Goal: Transaction & Acquisition: Purchase product/service

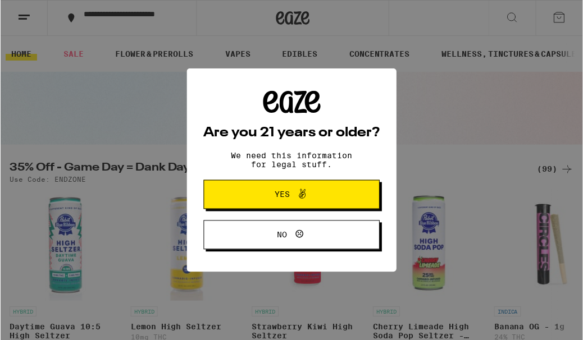
click at [292, 202] on span at bounding box center [299, 195] width 19 height 15
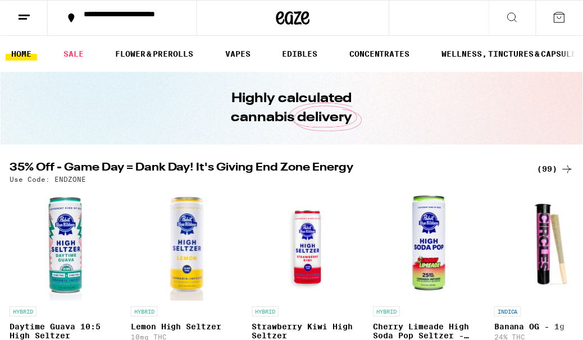
click at [97, 22] on div "**********" at bounding box center [128, 18] width 102 height 16
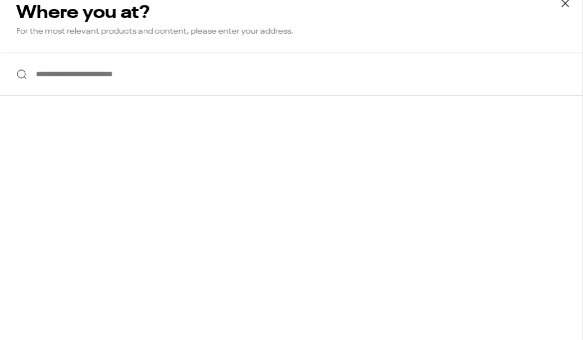
click at [64, 77] on input "**********" at bounding box center [291, 74] width 583 height 43
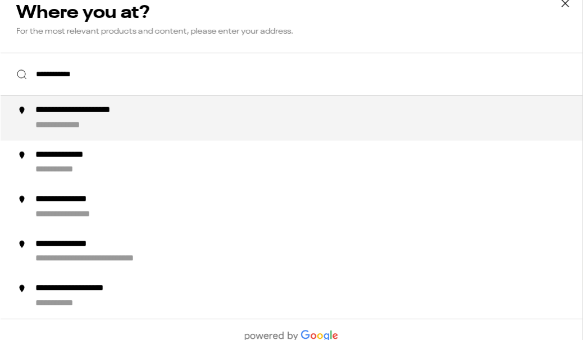
click at [148, 111] on div "**********" at bounding box center [98, 111] width 127 height 12
type input "**********"
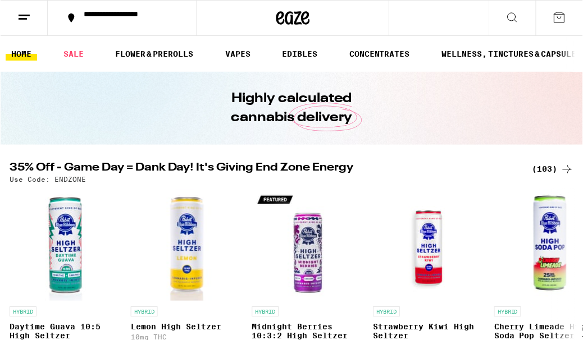
click at [514, 19] on icon at bounding box center [511, 17] width 13 height 13
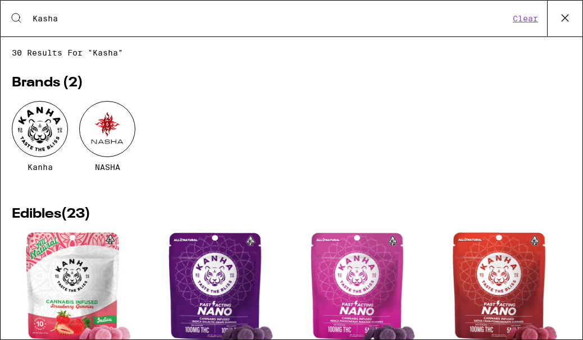
type input "Kasha"
click at [111, 142] on div at bounding box center [107, 129] width 56 height 56
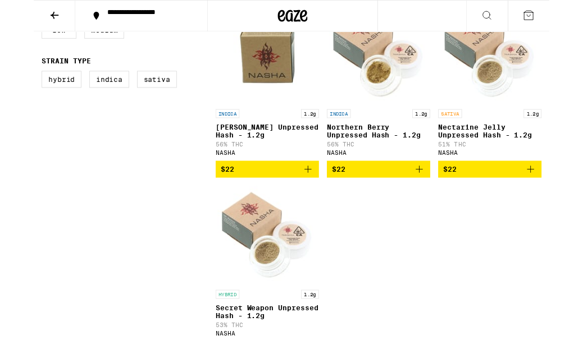
scroll to position [357, 0]
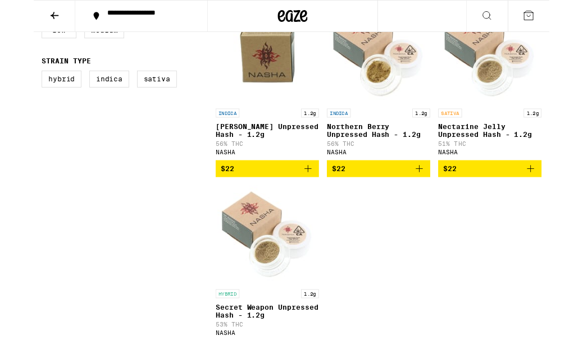
click at [311, 198] on icon "Add to bag" at bounding box center [309, 190] width 13 height 13
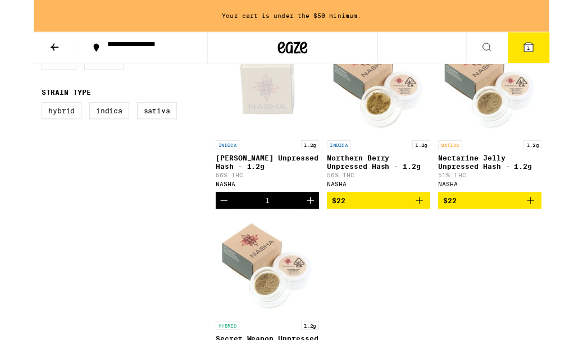
click at [312, 234] on icon "Increment" at bounding box center [312, 226] width 13 height 13
click at [442, 234] on icon "Add to bag" at bounding box center [435, 226] width 13 height 13
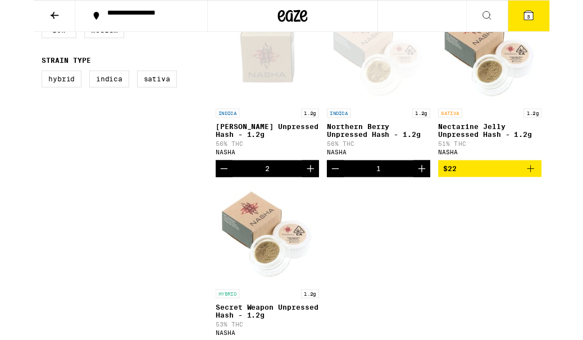
click at [439, 195] on icon "Increment" at bounding box center [439, 191] width 8 height 8
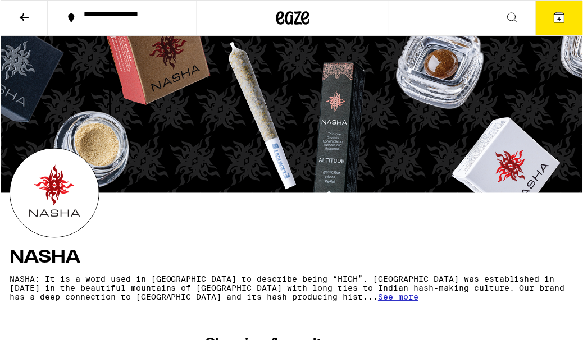
scroll to position [0, 0]
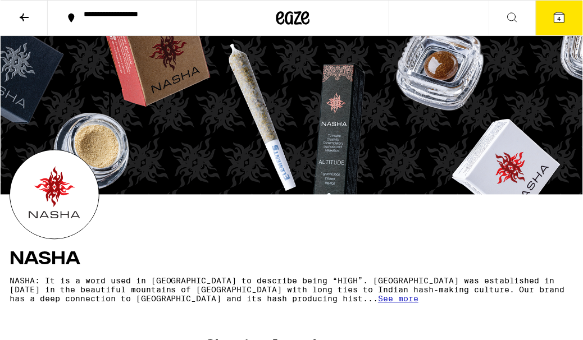
click at [26, 13] on icon at bounding box center [23, 17] width 13 height 13
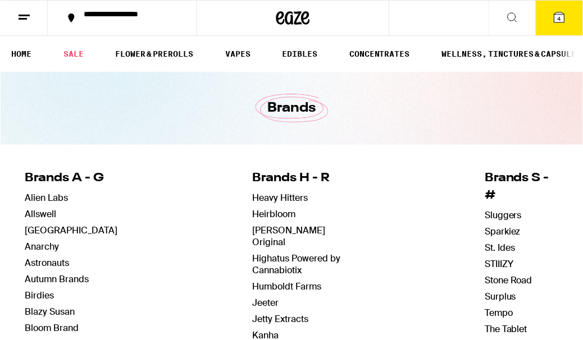
click at [149, 56] on link "FLOWER & PREROLLS" at bounding box center [153, 53] width 89 height 13
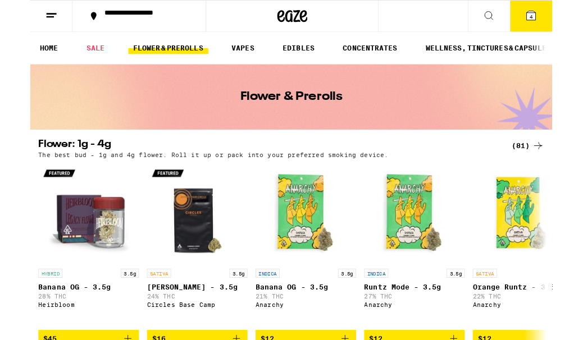
scroll to position [40, 0]
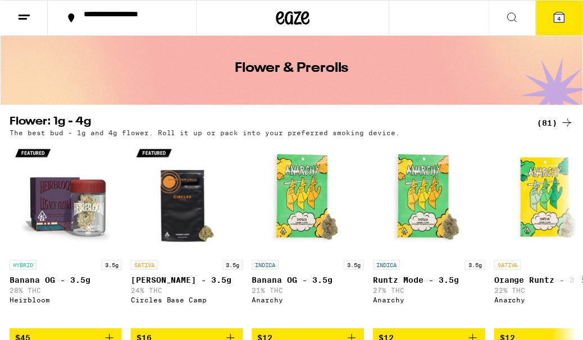
click at [563, 127] on icon at bounding box center [566, 122] width 13 height 13
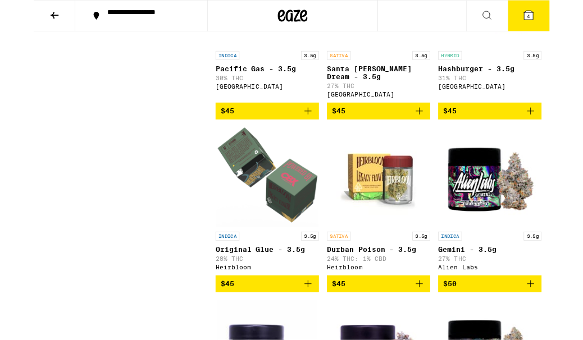
scroll to position [3249, 0]
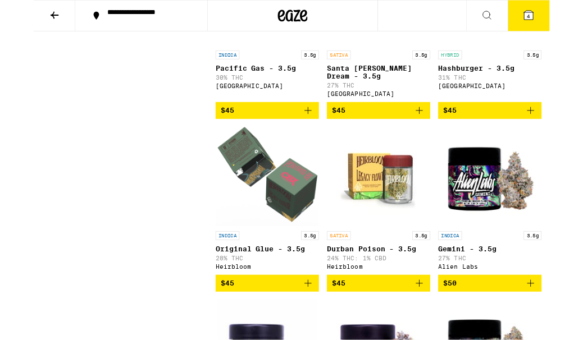
click at [549, 249] on img "Open page for Gemini - 3.5g from Alien Labs" at bounding box center [515, 200] width 112 height 112
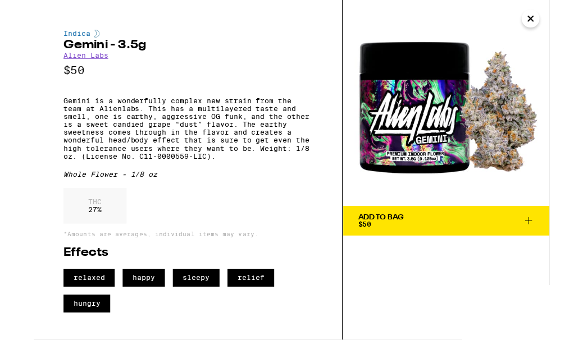
scroll to position [3249, 0]
click at [559, 26] on icon "Close" at bounding box center [561, 21] width 13 height 17
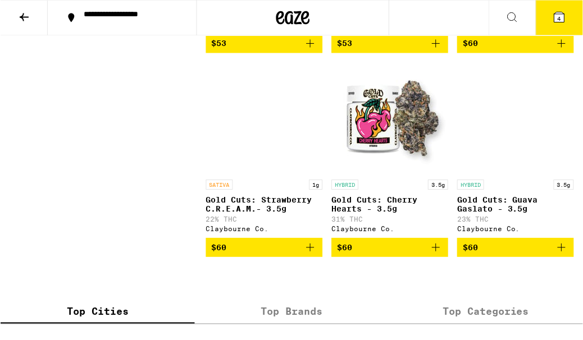
scroll to position [5293, 0]
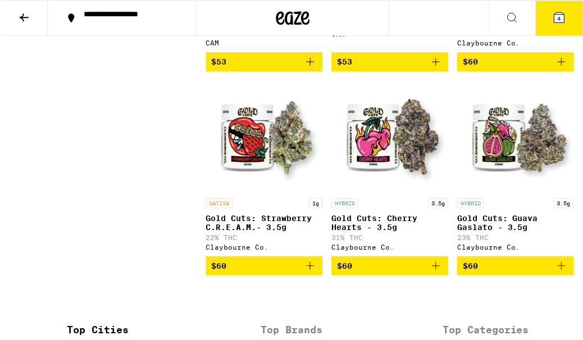
click at [528, 69] on span "$60" at bounding box center [516, 61] width 106 height 13
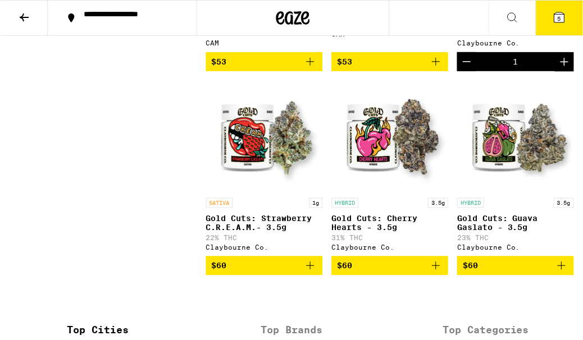
click at [554, 16] on icon at bounding box center [559, 17] width 13 height 13
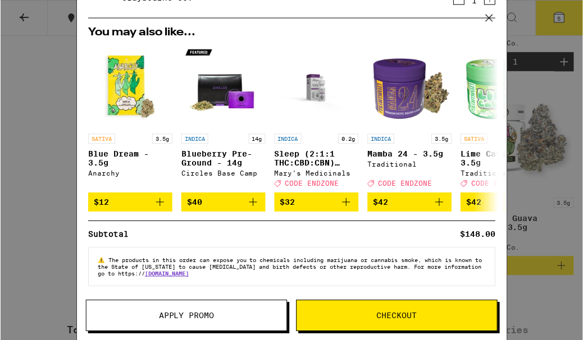
scroll to position [152, 0]
click at [387, 313] on span "Checkout" at bounding box center [397, 316] width 40 height 8
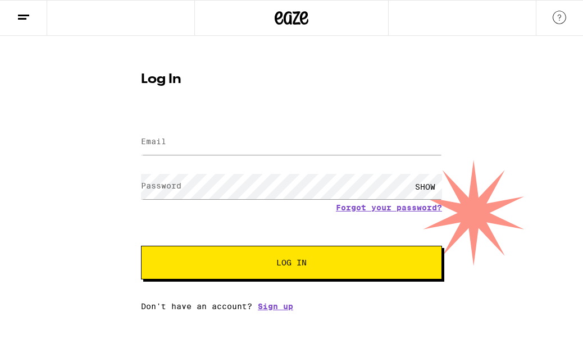
click at [163, 137] on label "Email" at bounding box center [153, 141] width 25 height 9
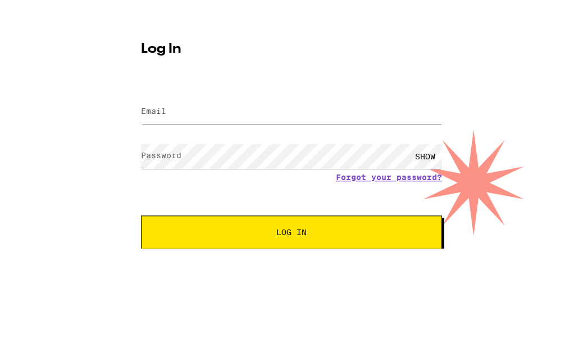
type input "[EMAIL_ADDRESS][DOMAIN_NAME]"
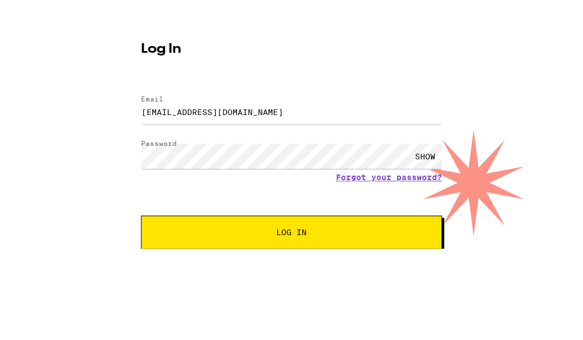
click at [291, 246] on button "Log In" at bounding box center [291, 263] width 301 height 34
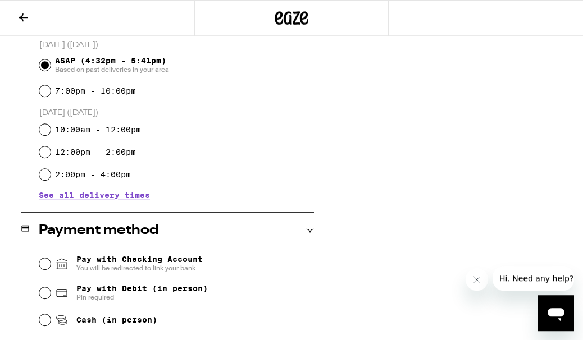
scroll to position [313, 0]
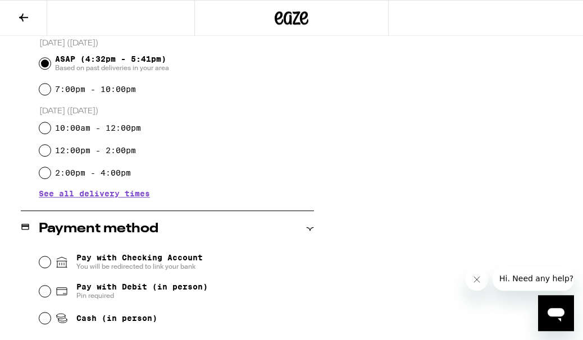
click at [117, 198] on span "See all delivery times" at bounding box center [94, 194] width 111 height 8
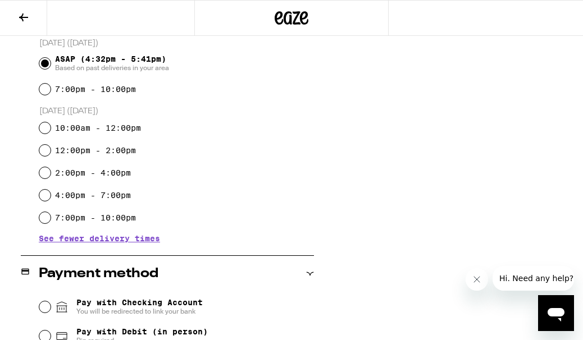
click at [48, 177] on input "2:00pm - 4:00pm" at bounding box center [44, 172] width 11 height 11
radio input "true"
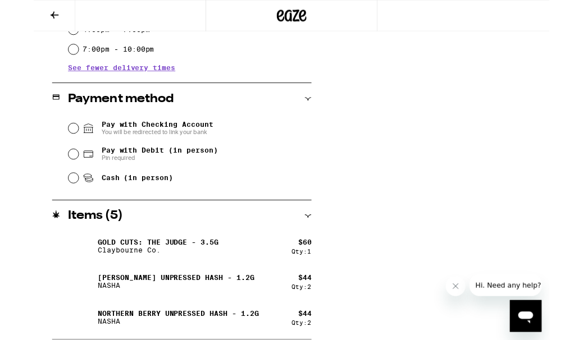
scroll to position [474, 0]
click at [51, 206] on input "Cash (in person)" at bounding box center [44, 201] width 11 height 11
radio input "true"
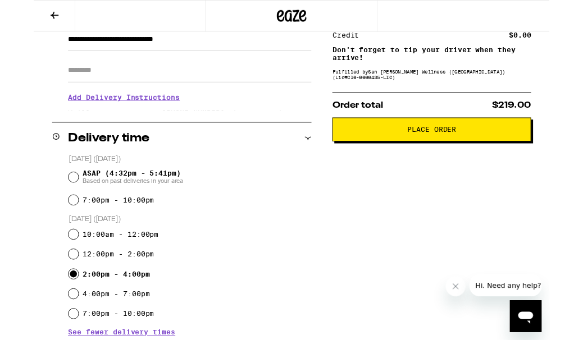
scroll to position [176, 0]
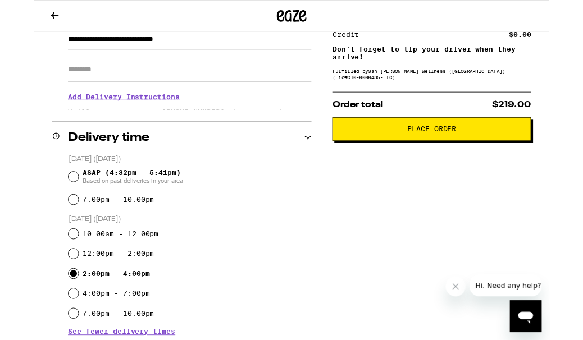
click at [478, 150] on span "Place Order" at bounding box center [450, 146] width 206 height 8
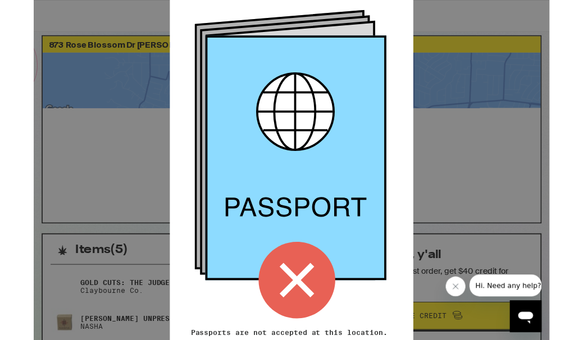
scroll to position [20, 0]
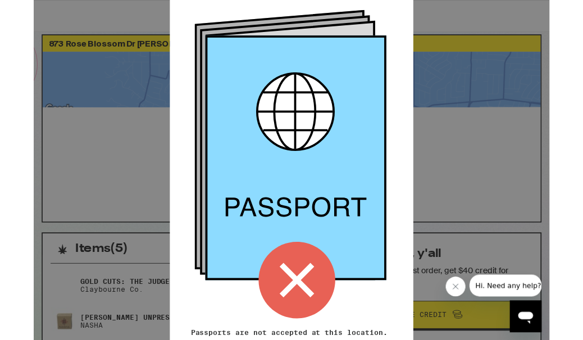
click at [304, 313] on icon at bounding box center [297, 316] width 86 height 86
click at [307, 316] on icon at bounding box center [297, 316] width 86 height 86
click at [459, 287] on icon "Close message from company" at bounding box center [456, 287] width 9 height 9
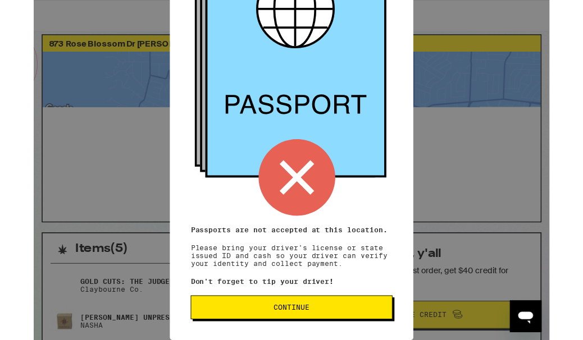
scroll to position [120, 0]
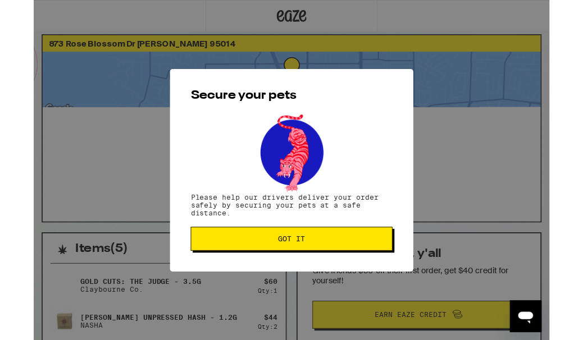
scroll to position [0, 0]
click at [295, 271] on span "Got it" at bounding box center [291, 270] width 30 height 8
